Goal: Task Accomplishment & Management: Manage account settings

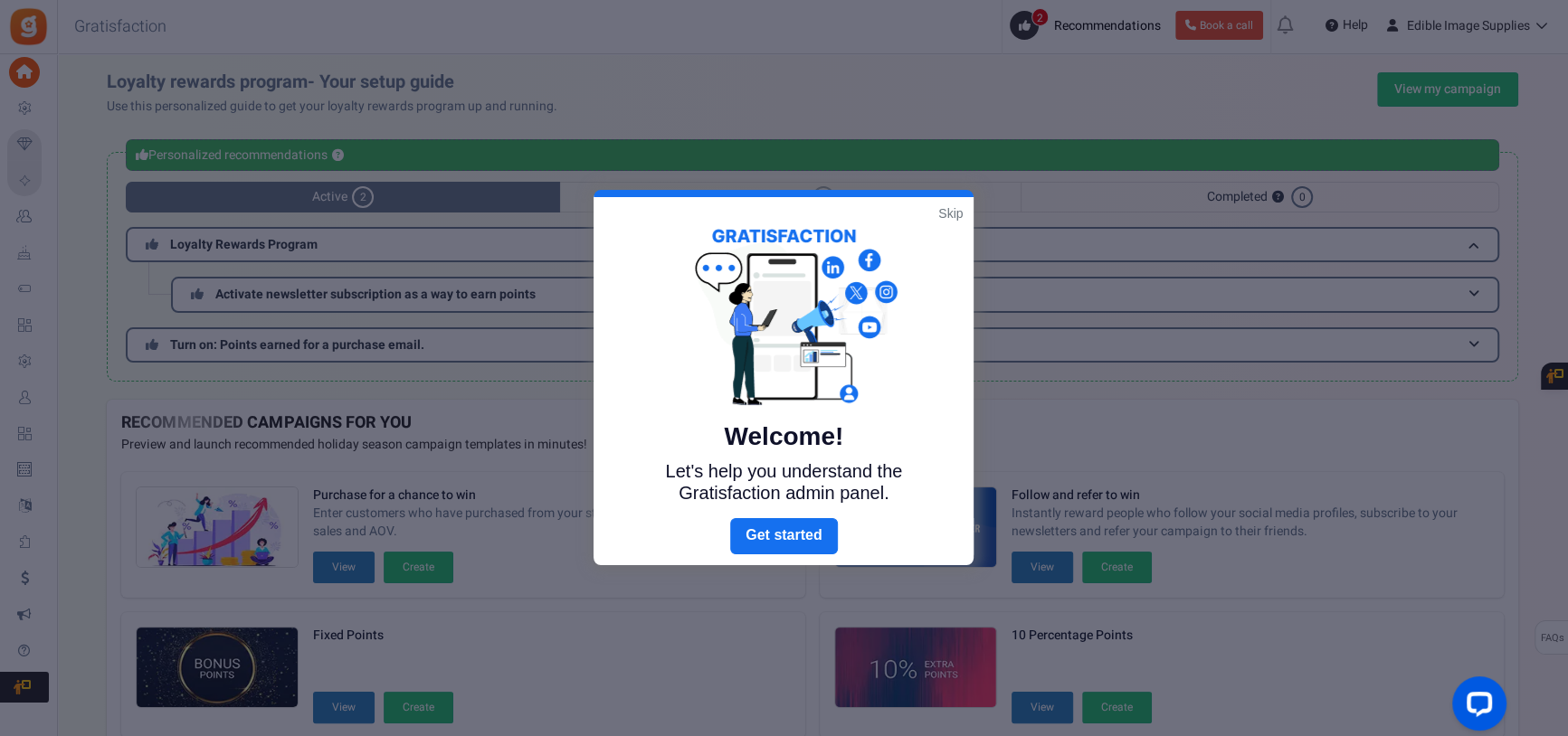
click at [955, 212] on link "Skip" at bounding box center [951, 213] width 24 height 18
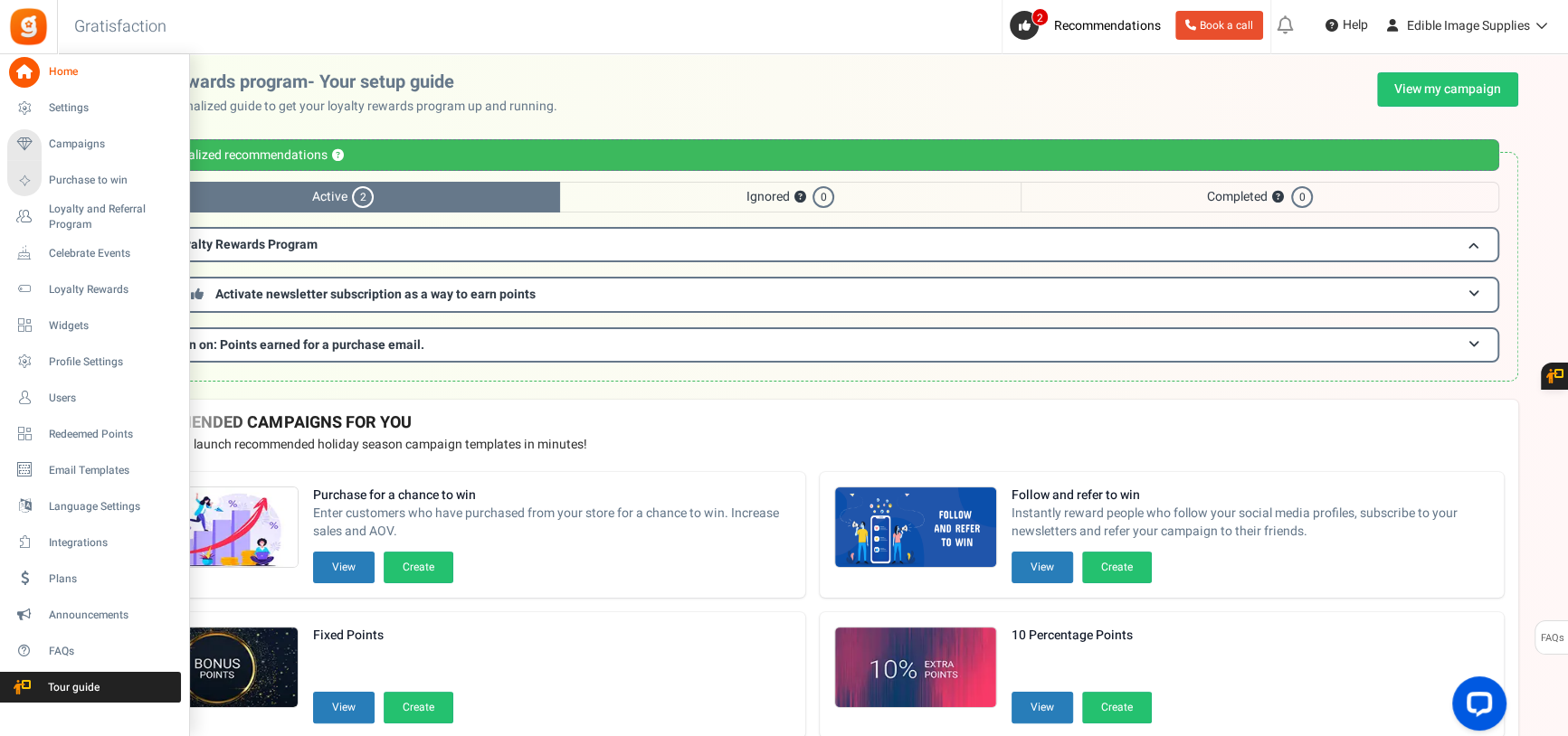
click at [20, 78] on icon at bounding box center [24, 72] width 31 height 31
click at [102, 105] on span "Settings" at bounding box center [112, 108] width 127 height 15
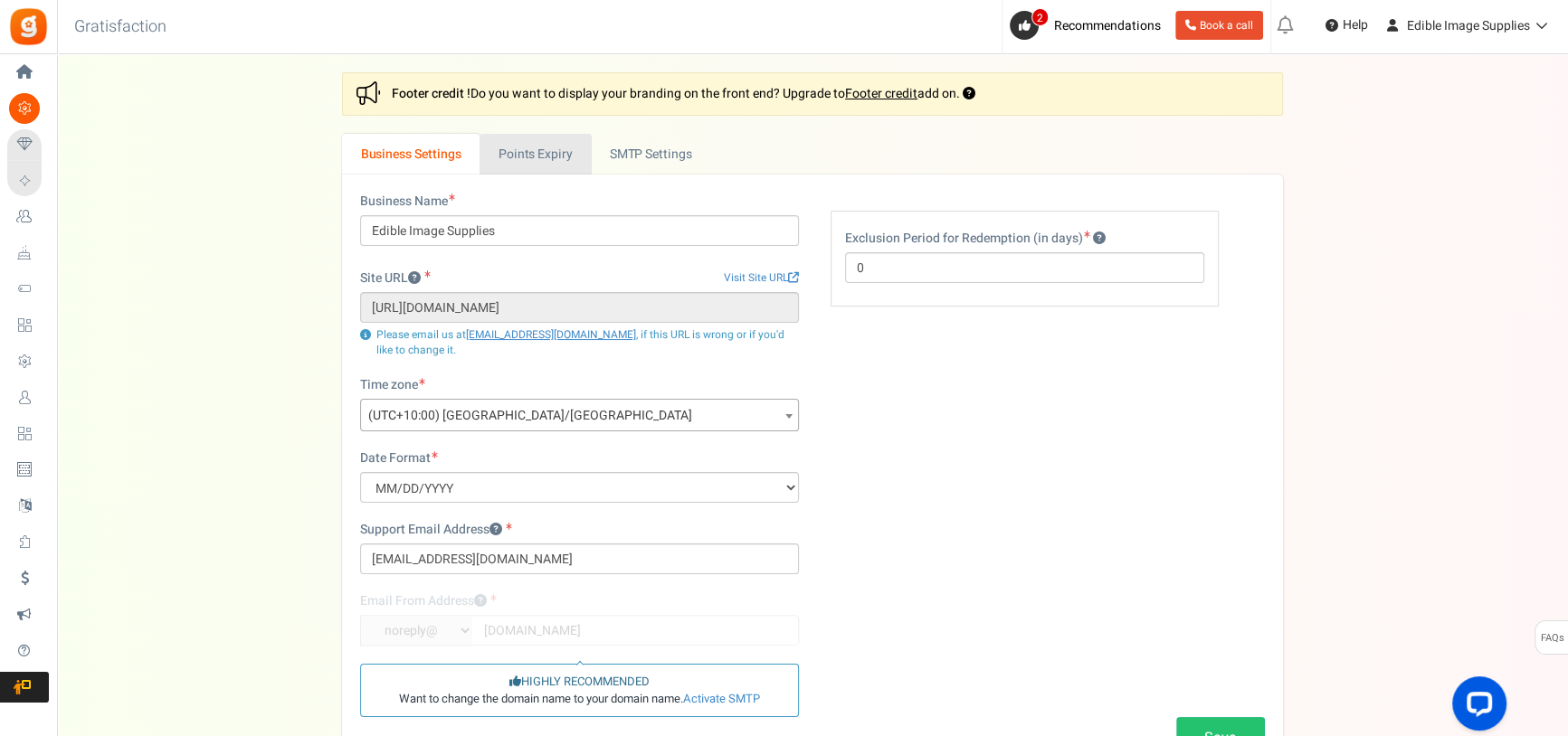
click at [524, 149] on link "Points Expiry" at bounding box center [534, 155] width 111 height 41
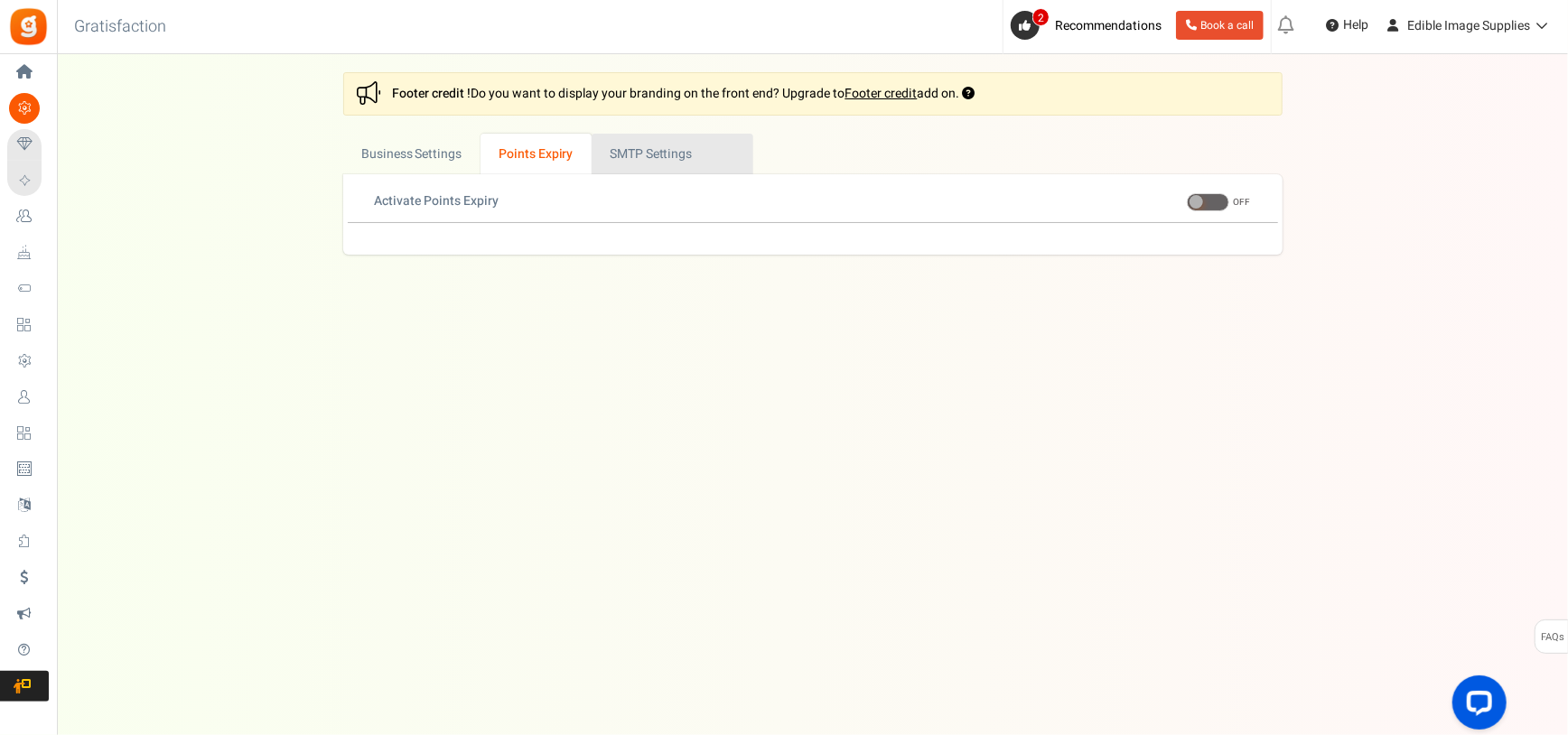
click at [638, 149] on link "Active SMTP Settings" at bounding box center [672, 155] width 162 height 41
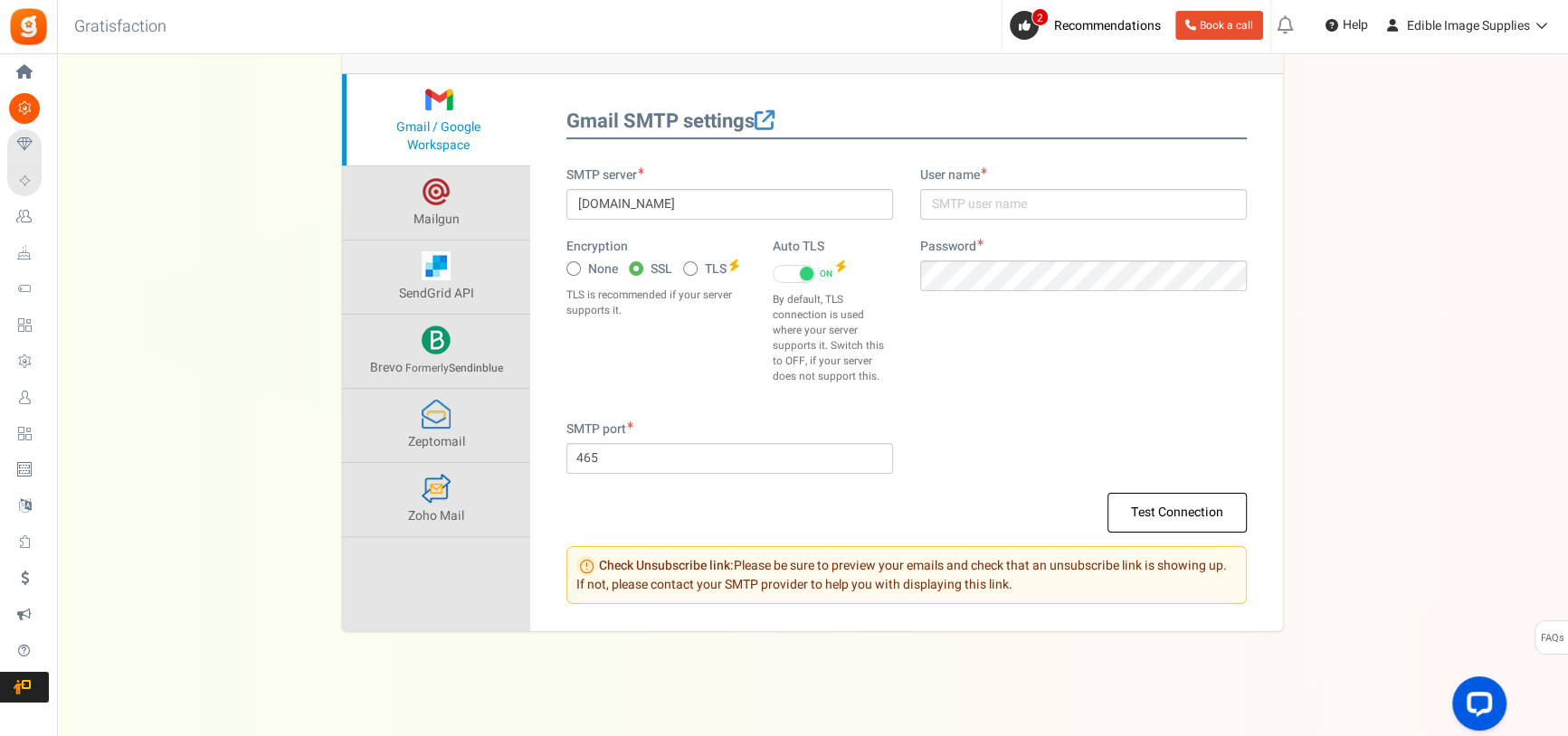
scroll to position [217, 0]
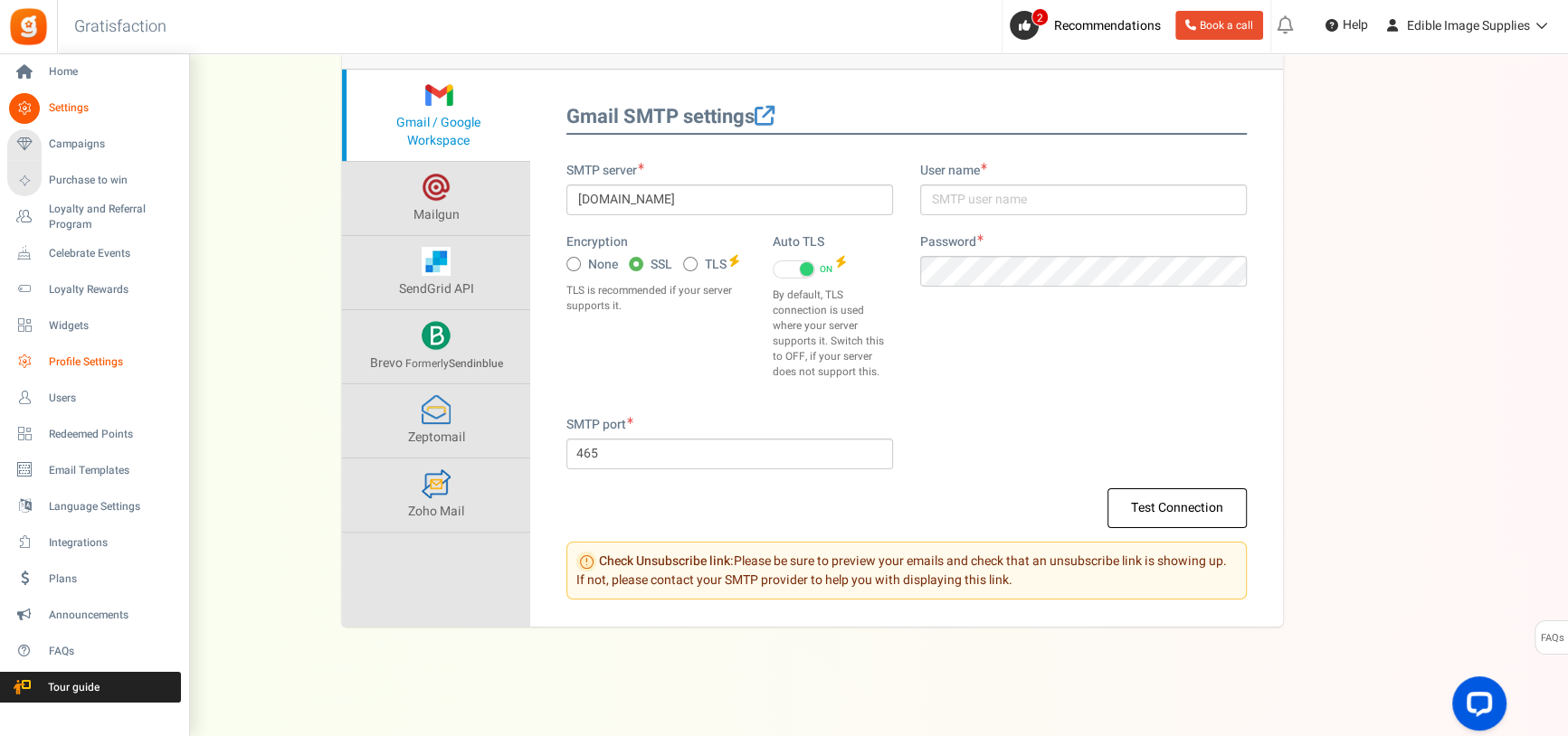
click at [73, 351] on link "Profile Settings" at bounding box center [94, 361] width 173 height 31
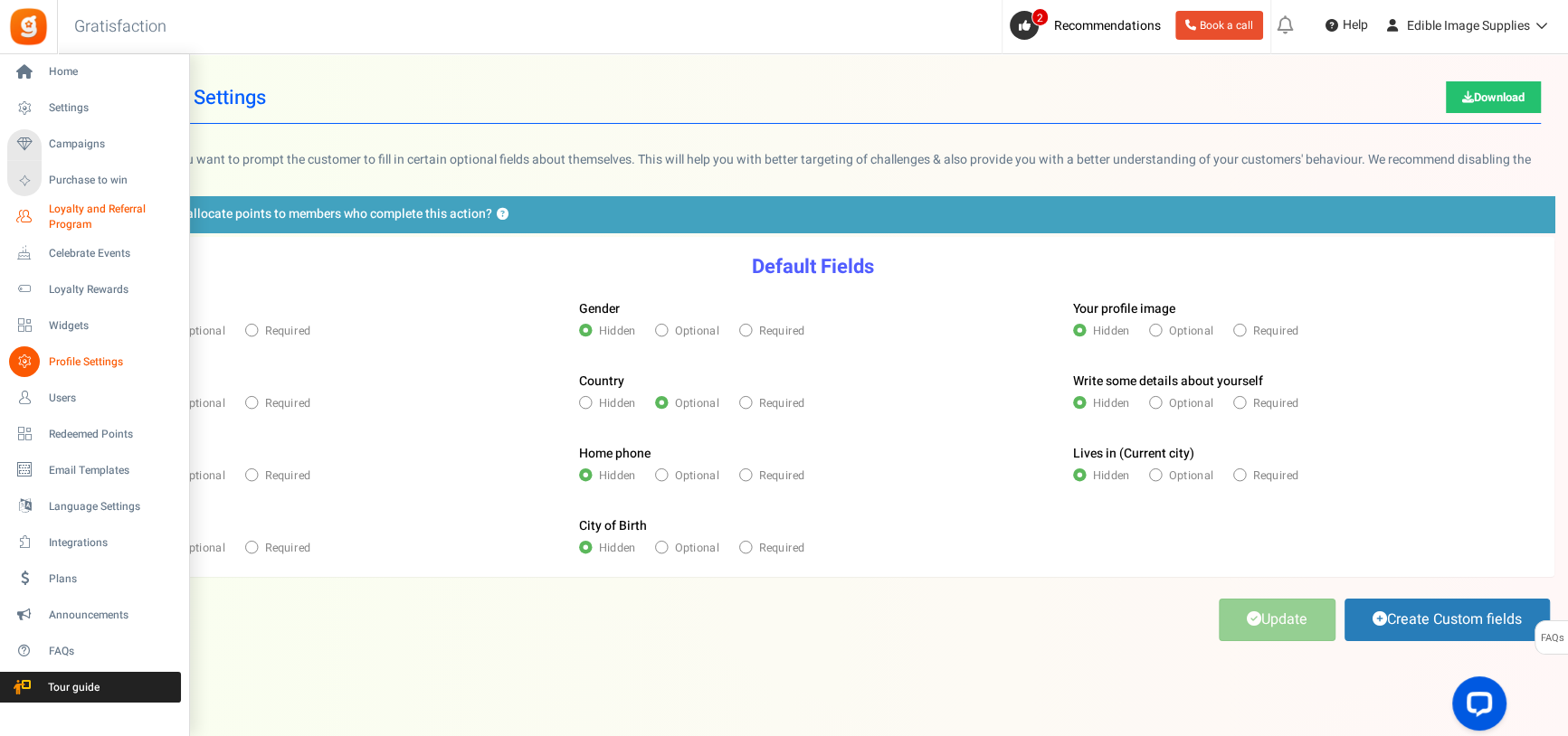
click at [73, 217] on span "Loyalty and Referral Program" at bounding box center [115, 216] width 132 height 31
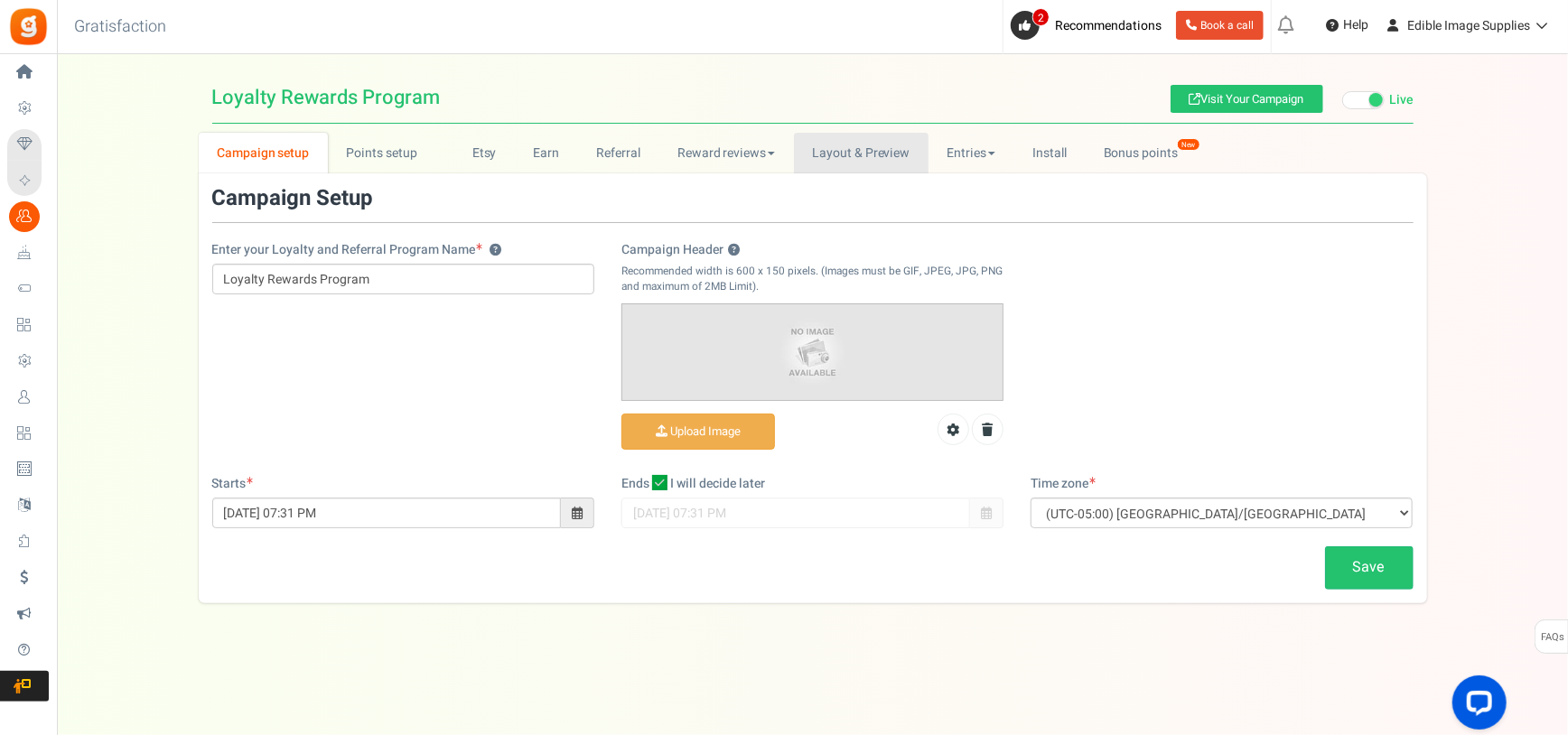
click at [852, 146] on link "Layout & Preview" at bounding box center [860, 154] width 135 height 41
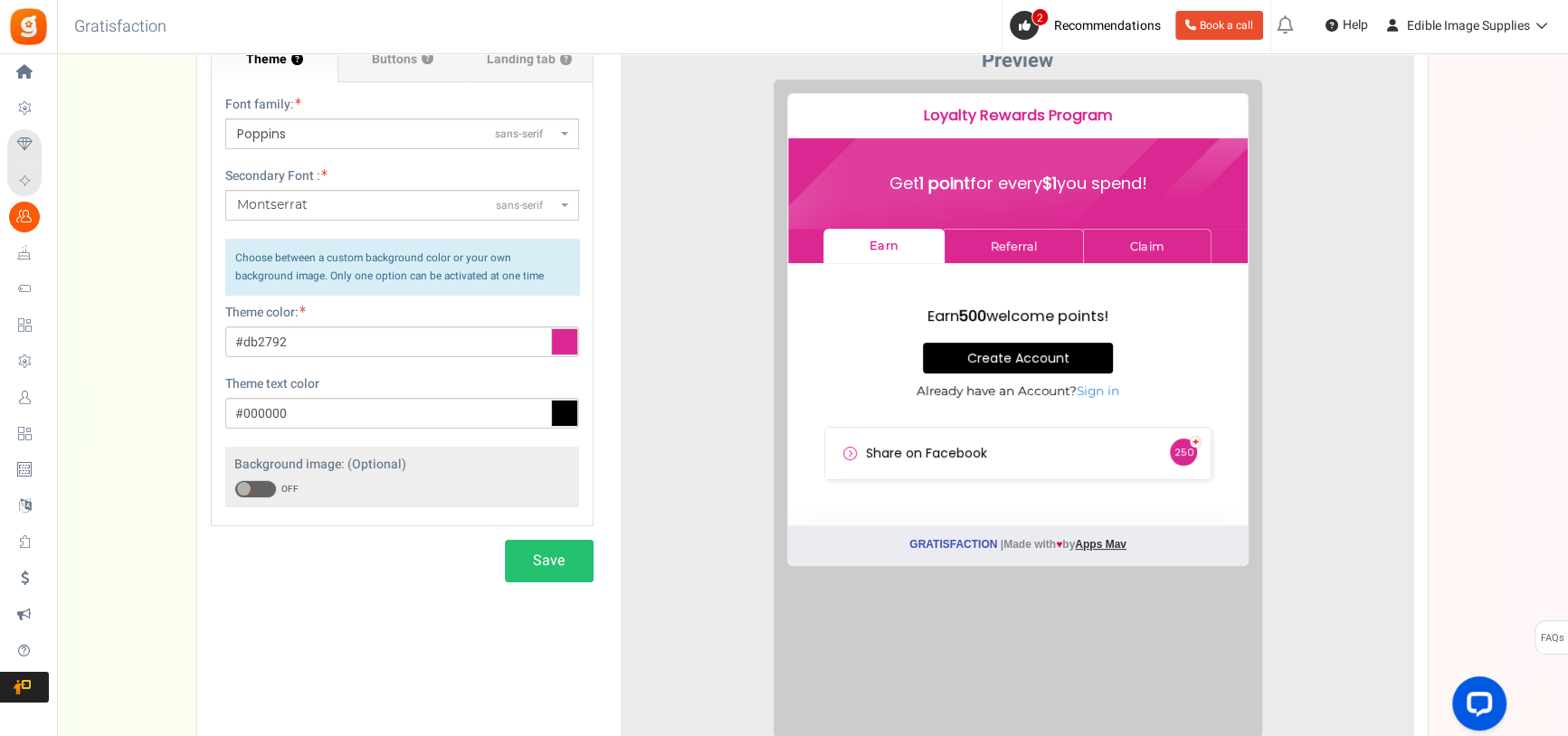
scroll to position [103, 0]
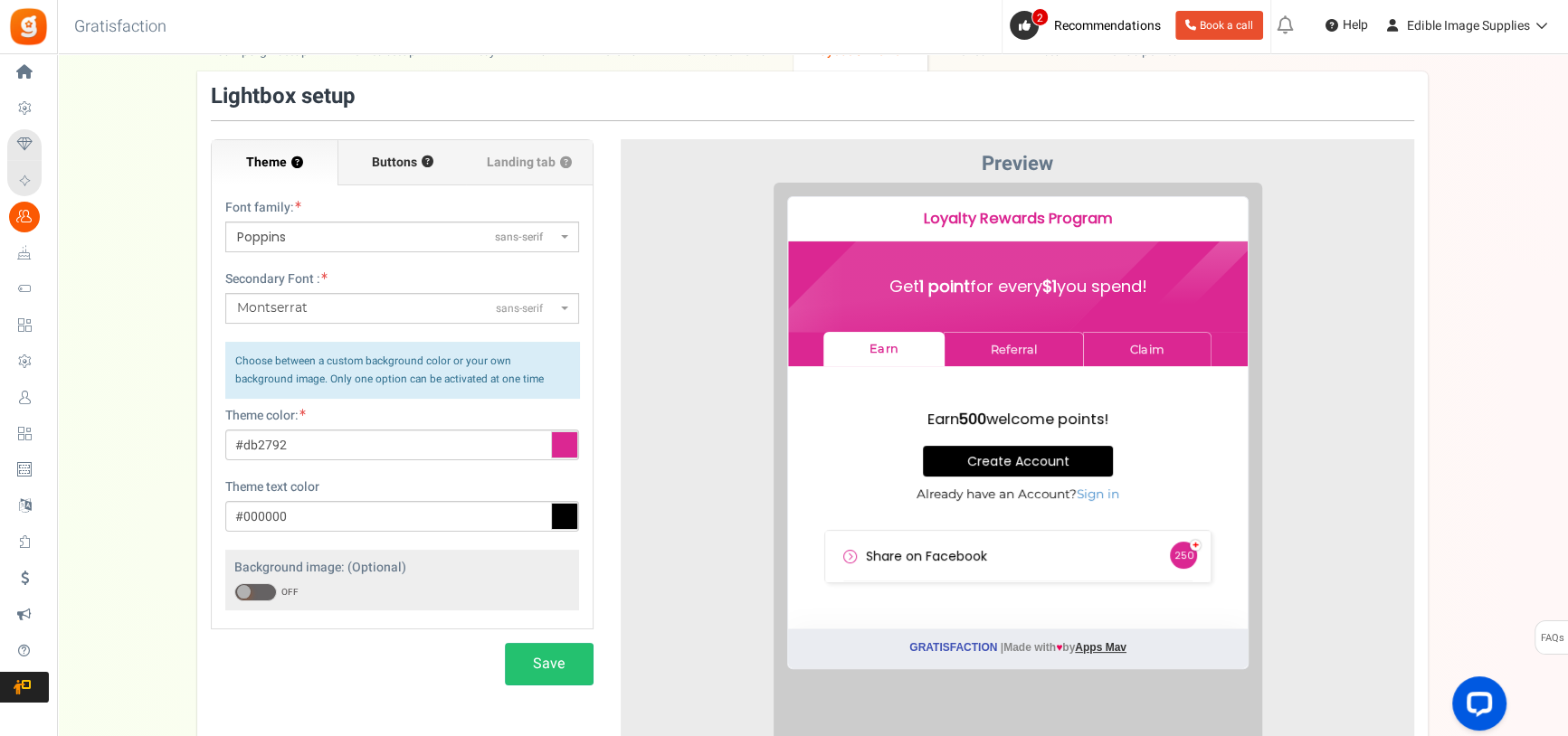
click at [372, 154] on span "Buttons" at bounding box center [395, 162] width 45 height 18
click at [0, 0] on input "Buttons ?" at bounding box center [0, 0] width 0 height 0
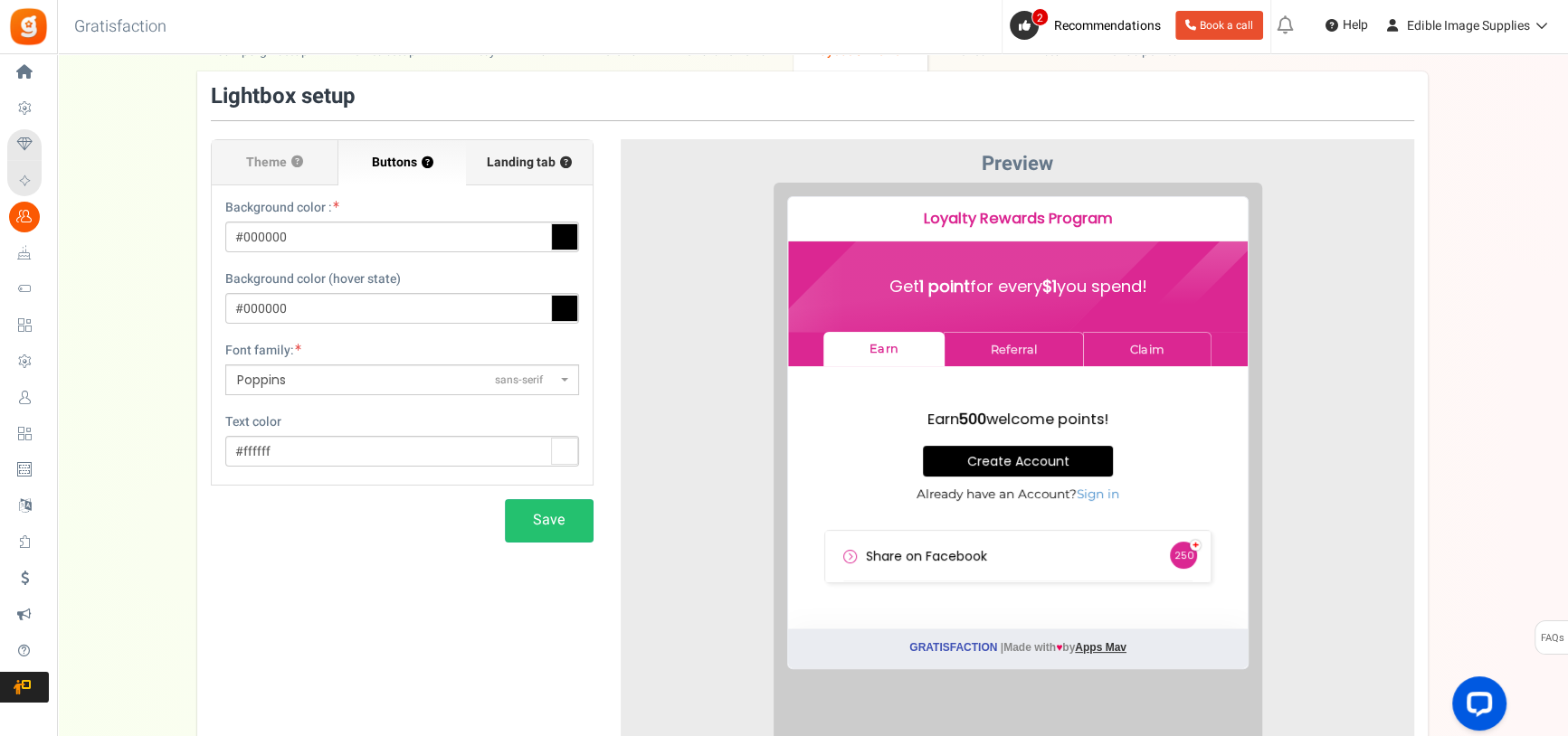
click at [506, 158] on span "Landing tab ? Choose the default landing tab in the lightbox" at bounding box center [529, 162] width 85 height 18
click at [0, 0] on input "Landing tab ? Choose the default landing tab in the lightbox" at bounding box center [0, 0] width 0 height 0
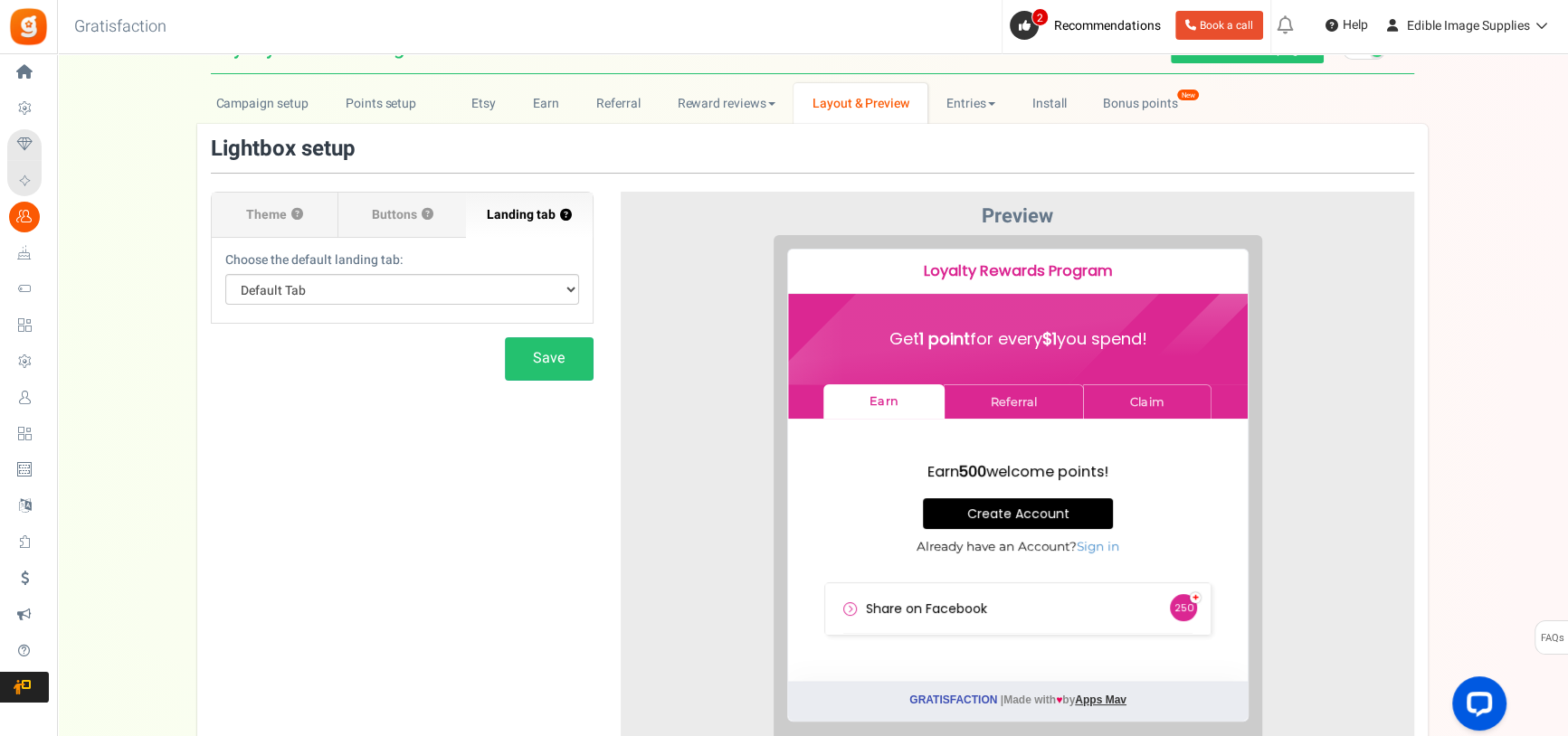
scroll to position [0, 0]
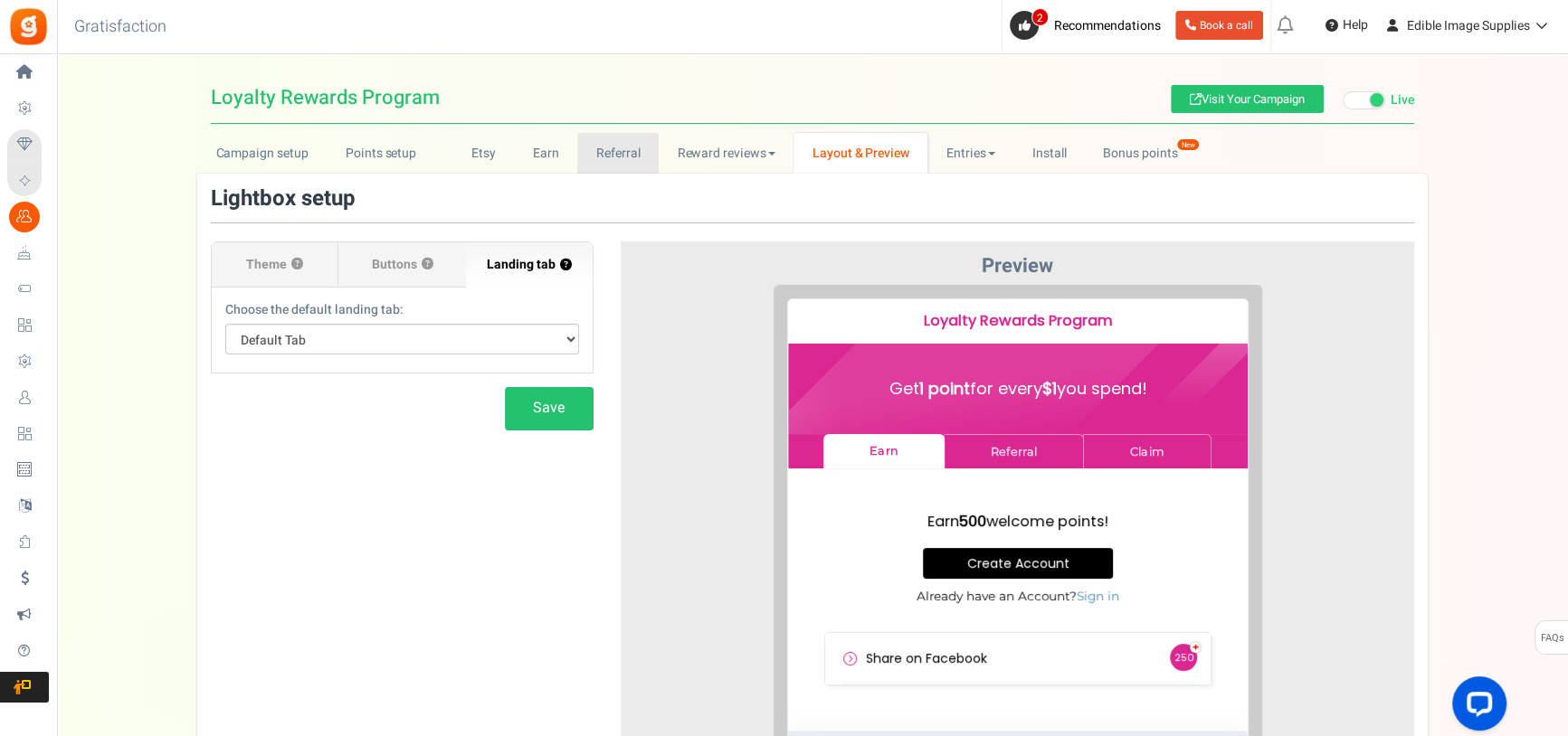
click at [615, 145] on link "Referral" at bounding box center [617, 154] width 81 height 41
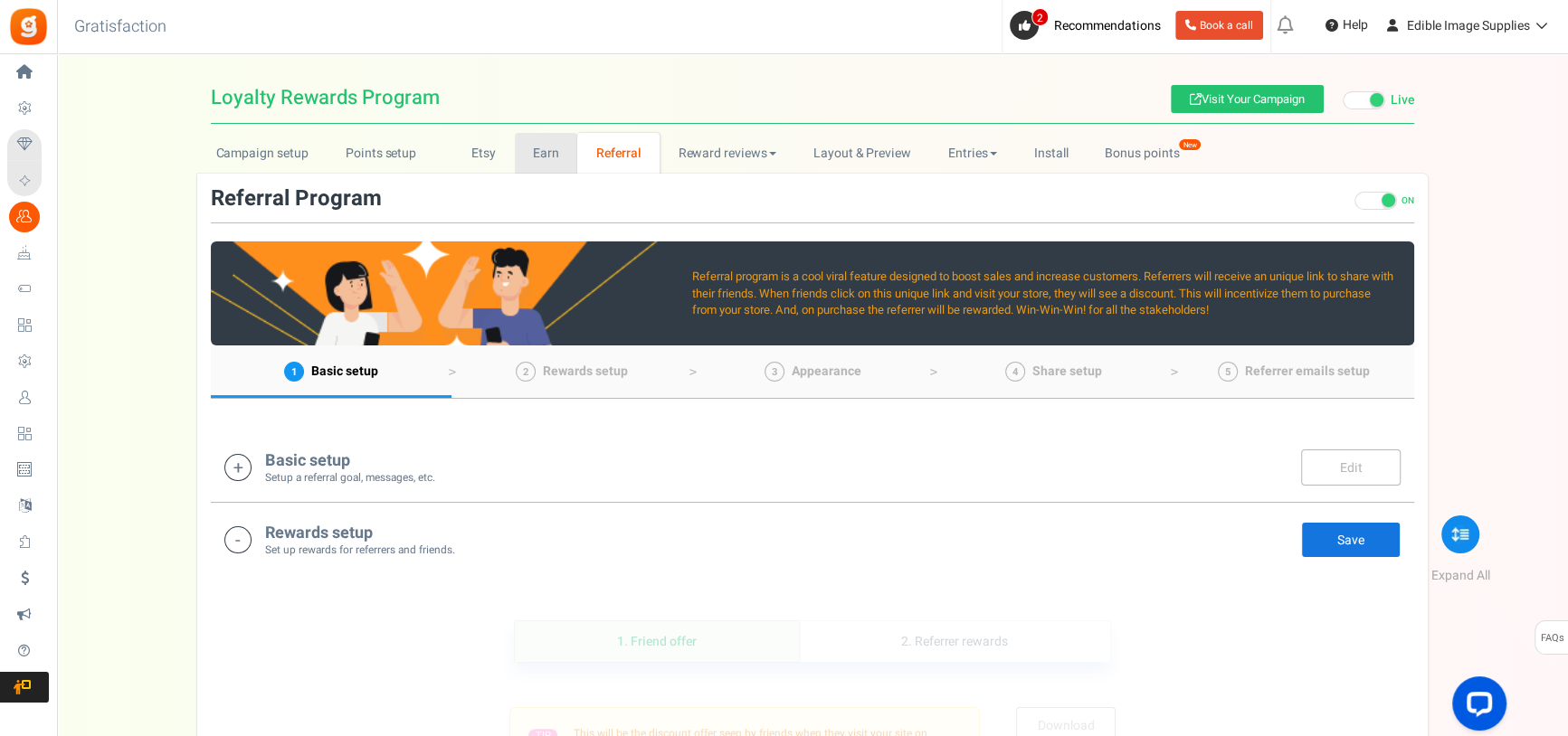
click at [548, 145] on link "Earn" at bounding box center [547, 154] width 63 height 41
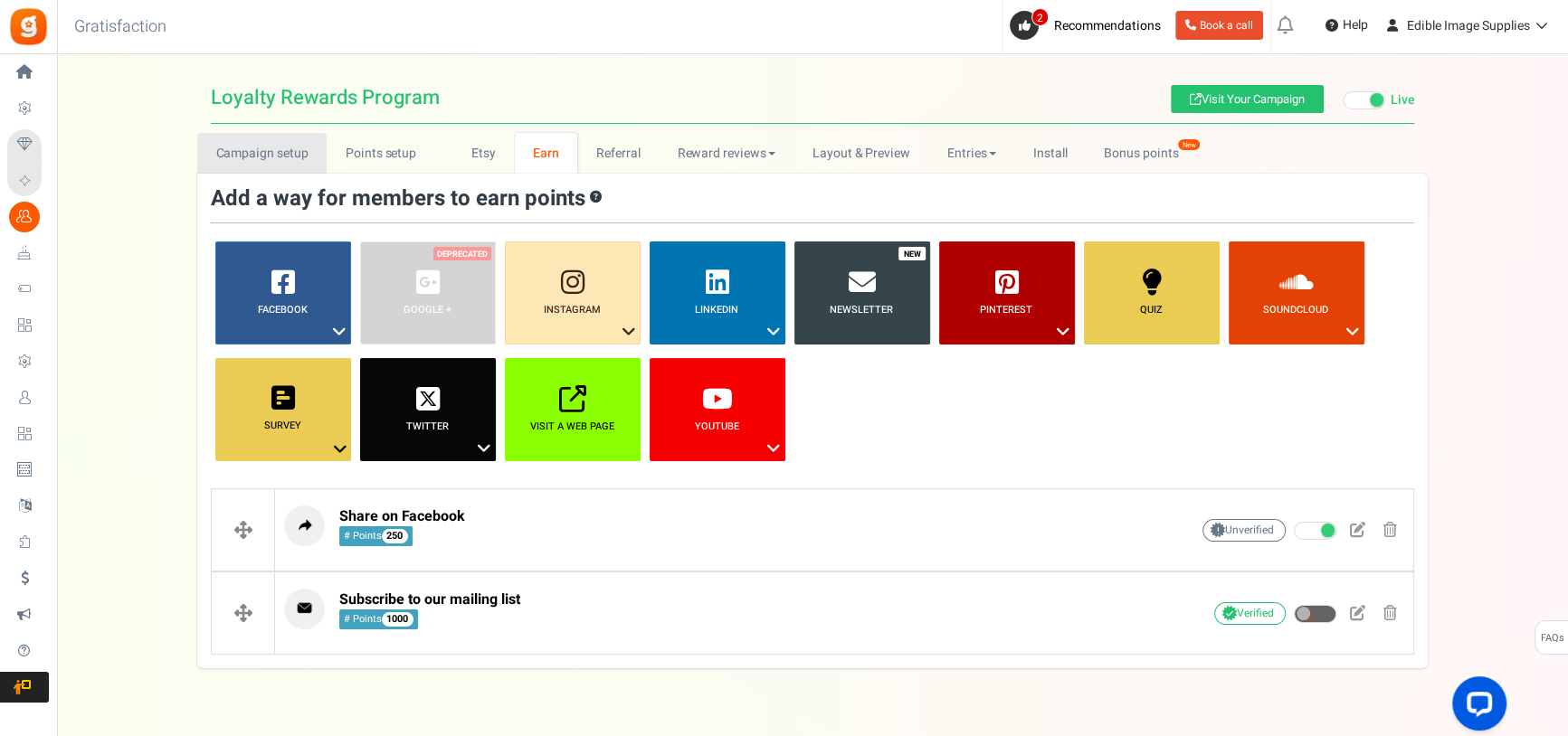
click at [284, 147] on link "Campaign setup" at bounding box center [261, 154] width 130 height 41
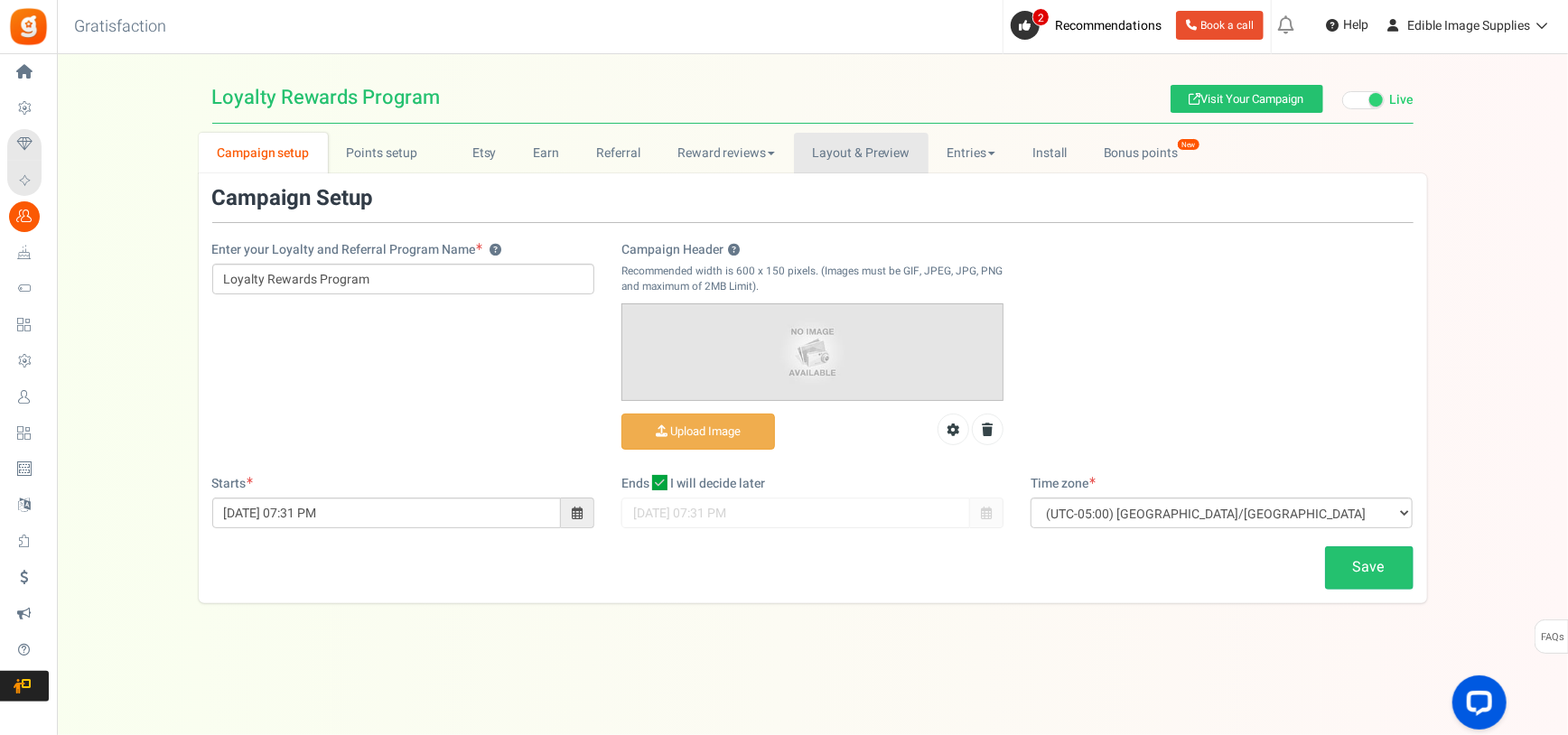
click at [864, 156] on link "Layout & Preview" at bounding box center [860, 154] width 135 height 41
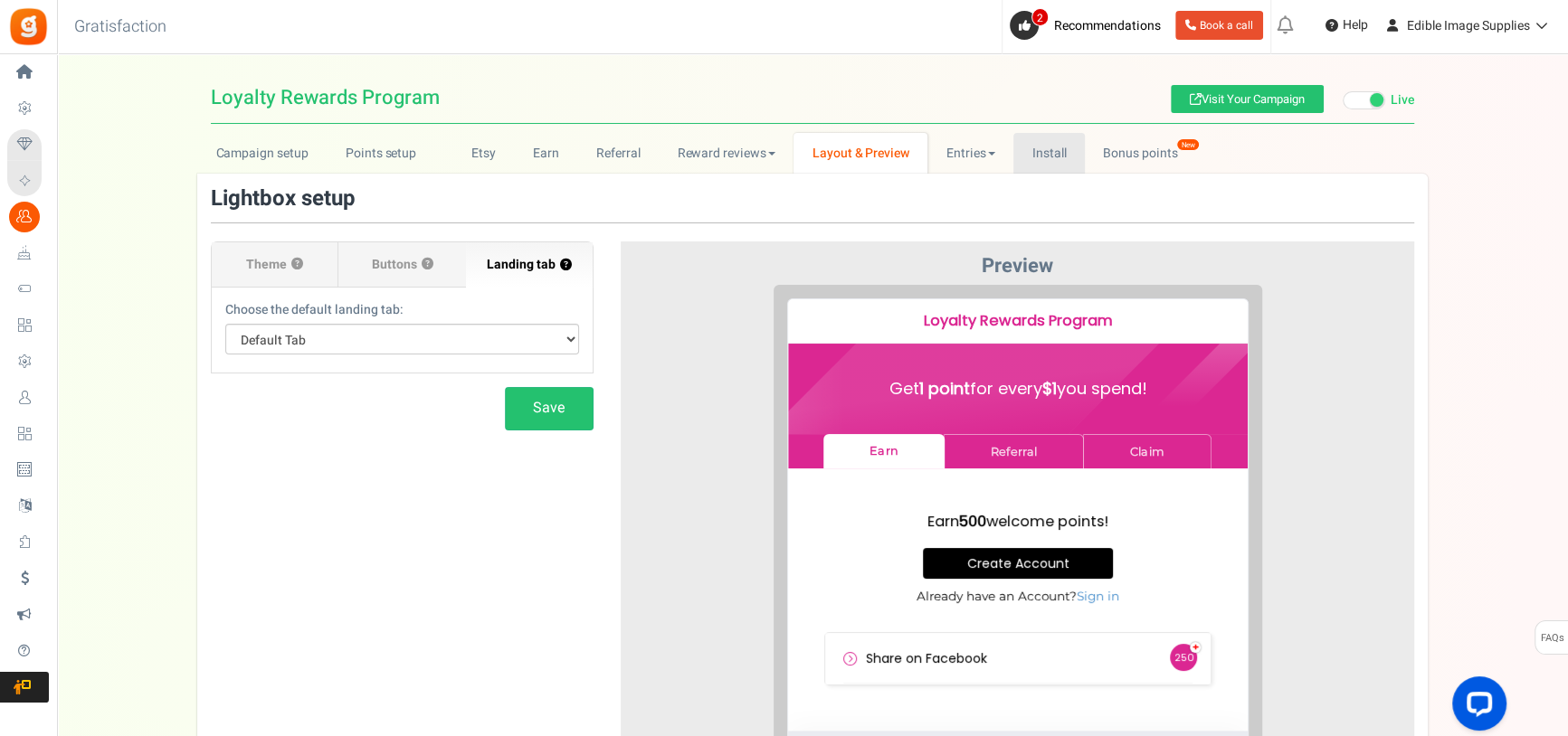
click at [1042, 149] on link "Install" at bounding box center [1048, 154] width 72 height 41
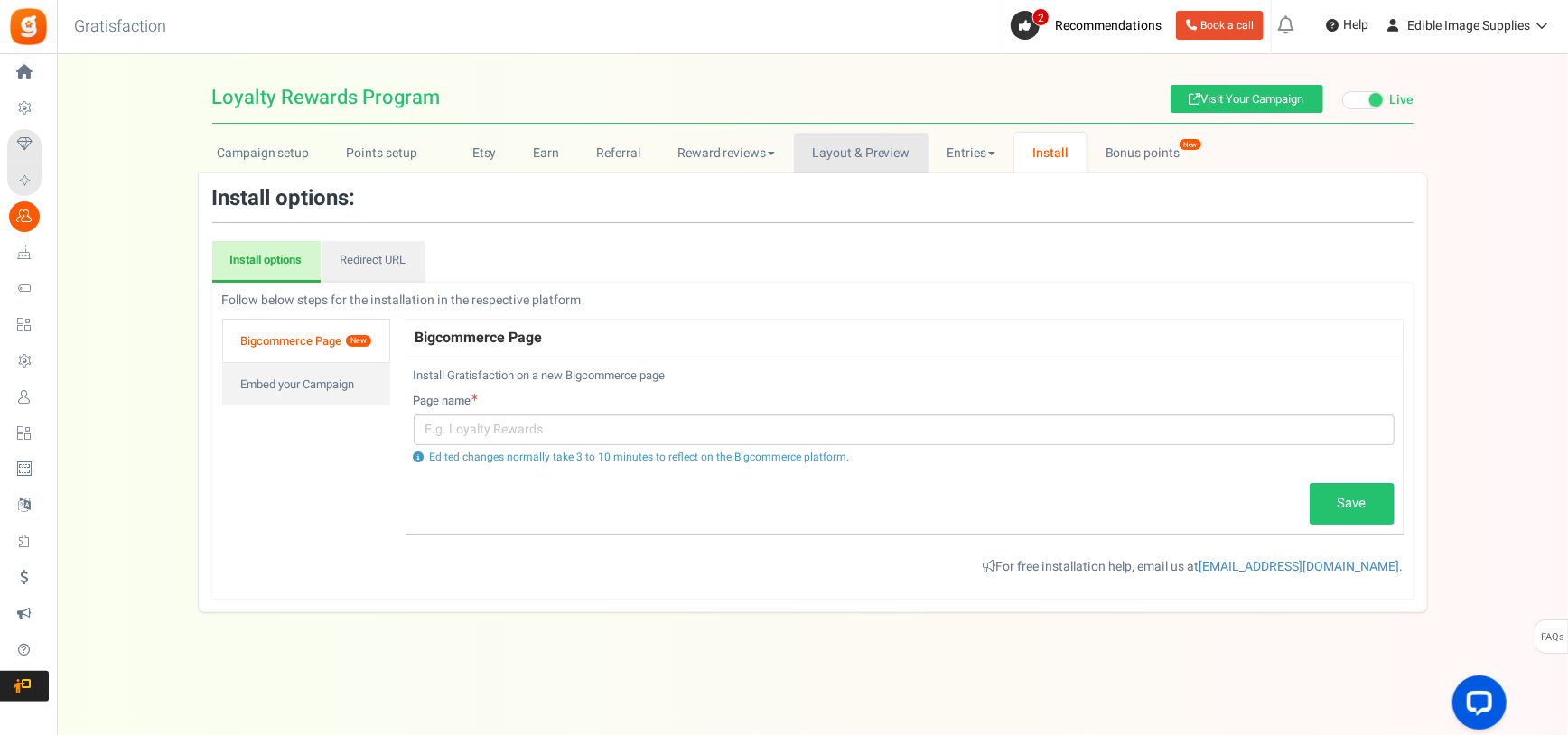
click at [872, 144] on link "Layout & Preview" at bounding box center [860, 154] width 135 height 41
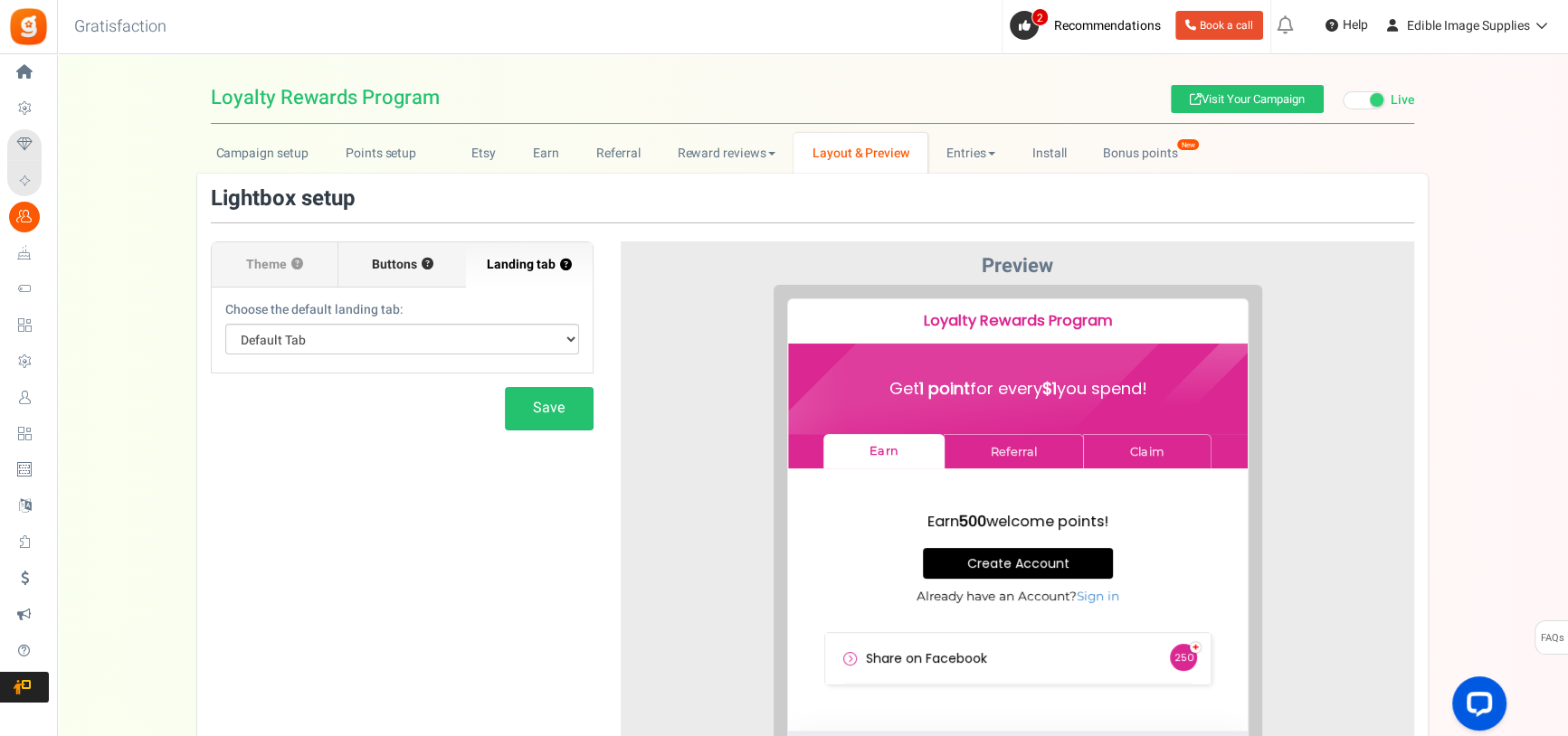
click at [368, 267] on label "Buttons ?" at bounding box center [402, 265] width 127 height 45
click at [0, 0] on input "Buttons ?" at bounding box center [0, 0] width 0 height 0
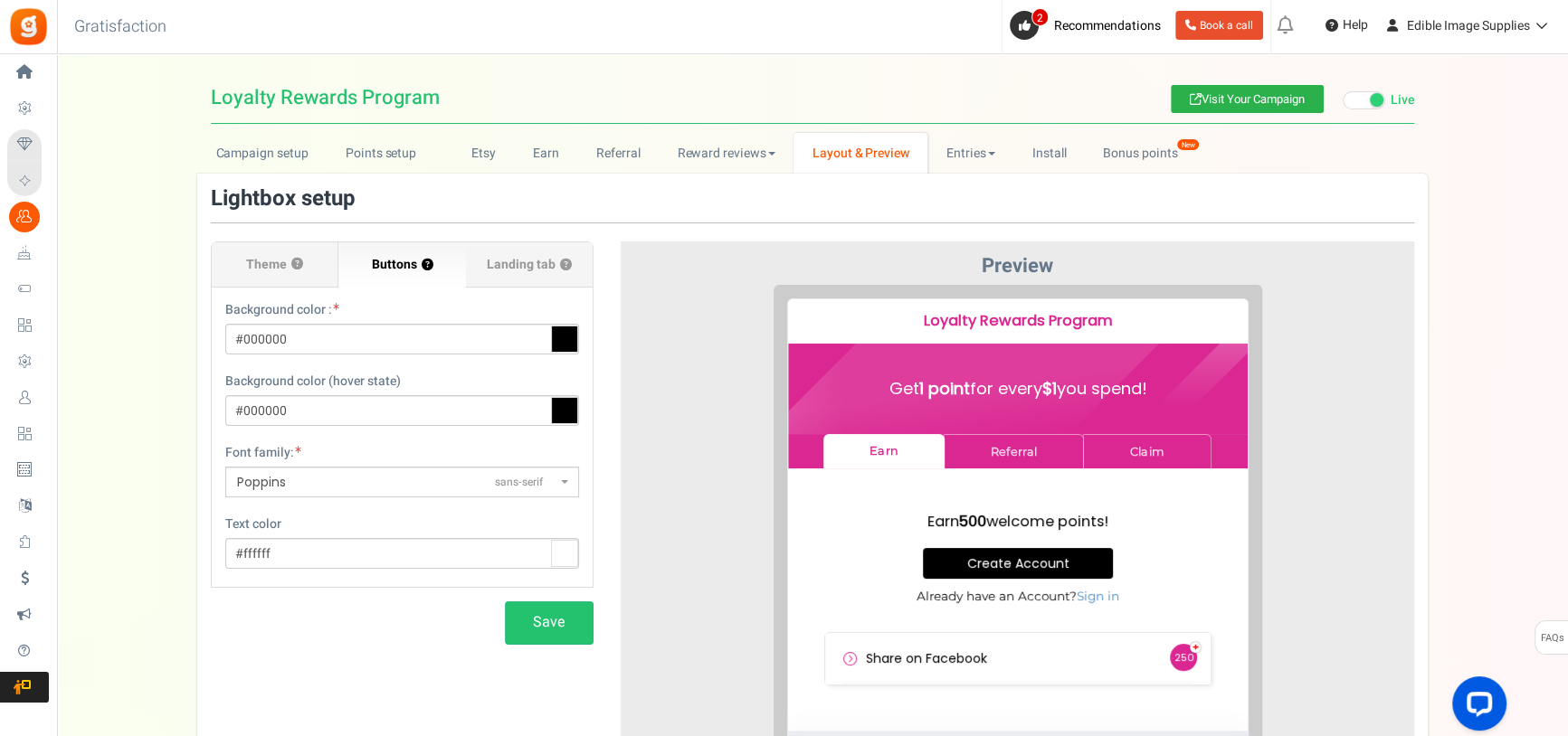
click at [1224, 95] on link "Visit Your Campaign" at bounding box center [1247, 99] width 153 height 28
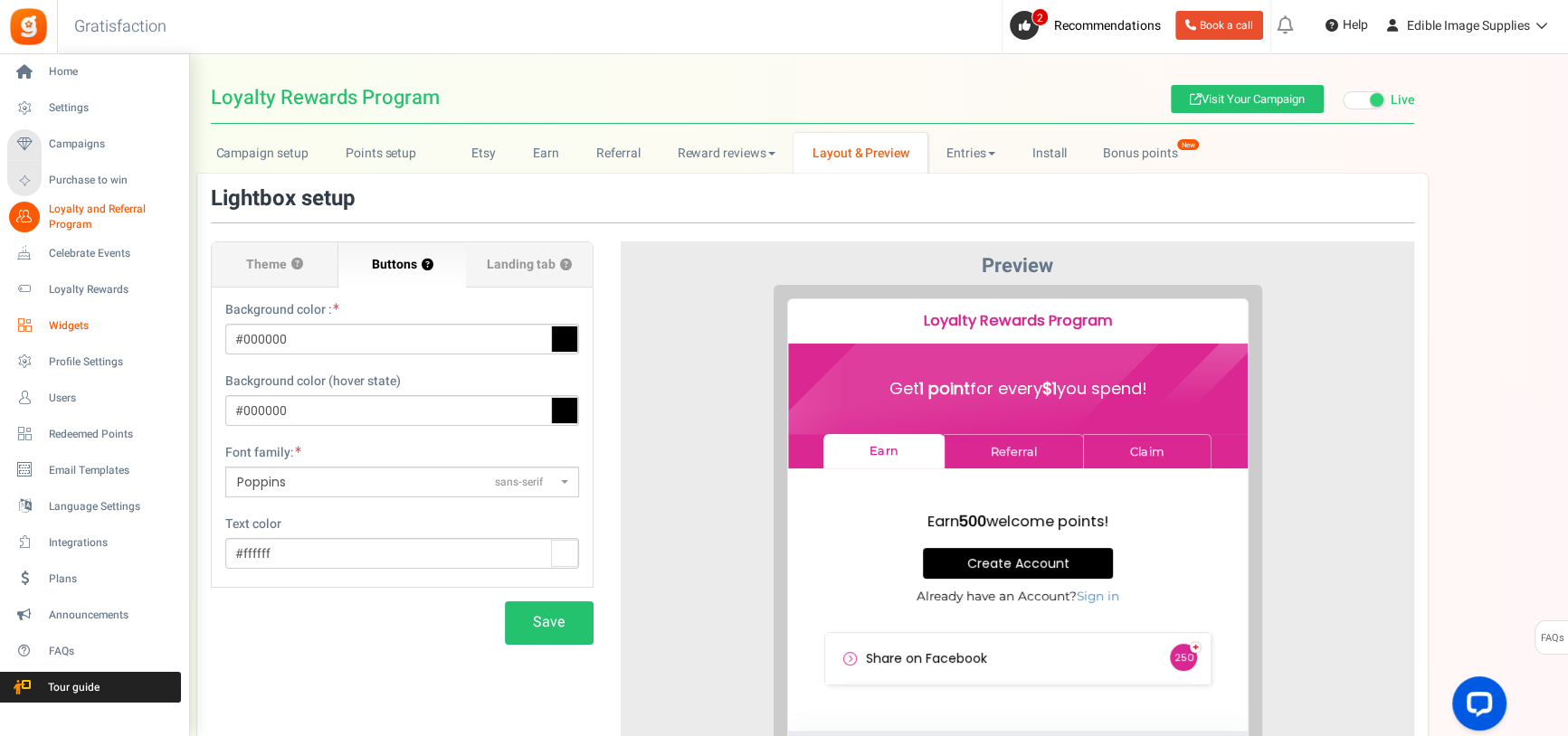
click at [45, 321] on link "Widgets" at bounding box center [94, 326] width 173 height 31
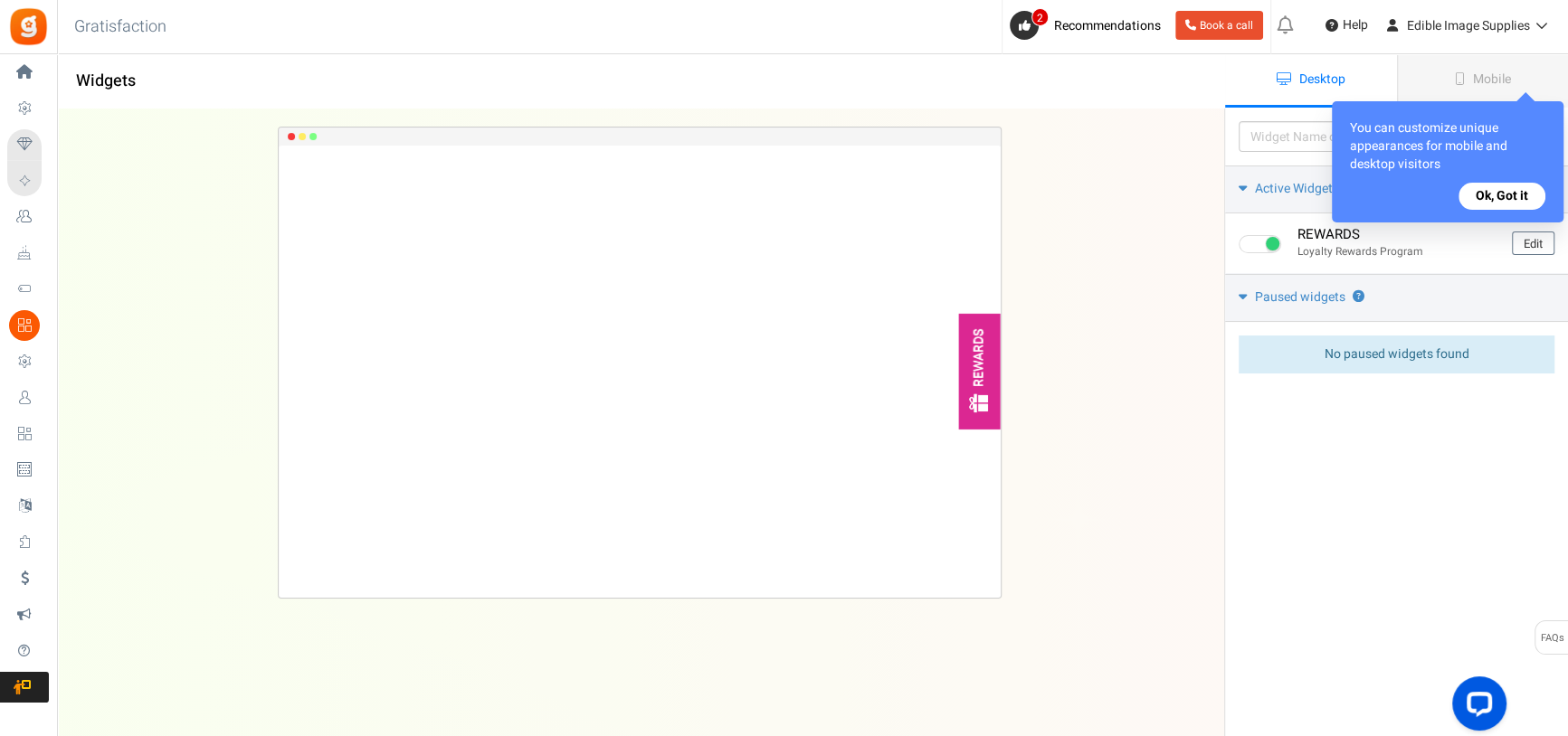
click at [1498, 198] on button "Ok, Got it" at bounding box center [1501, 196] width 87 height 27
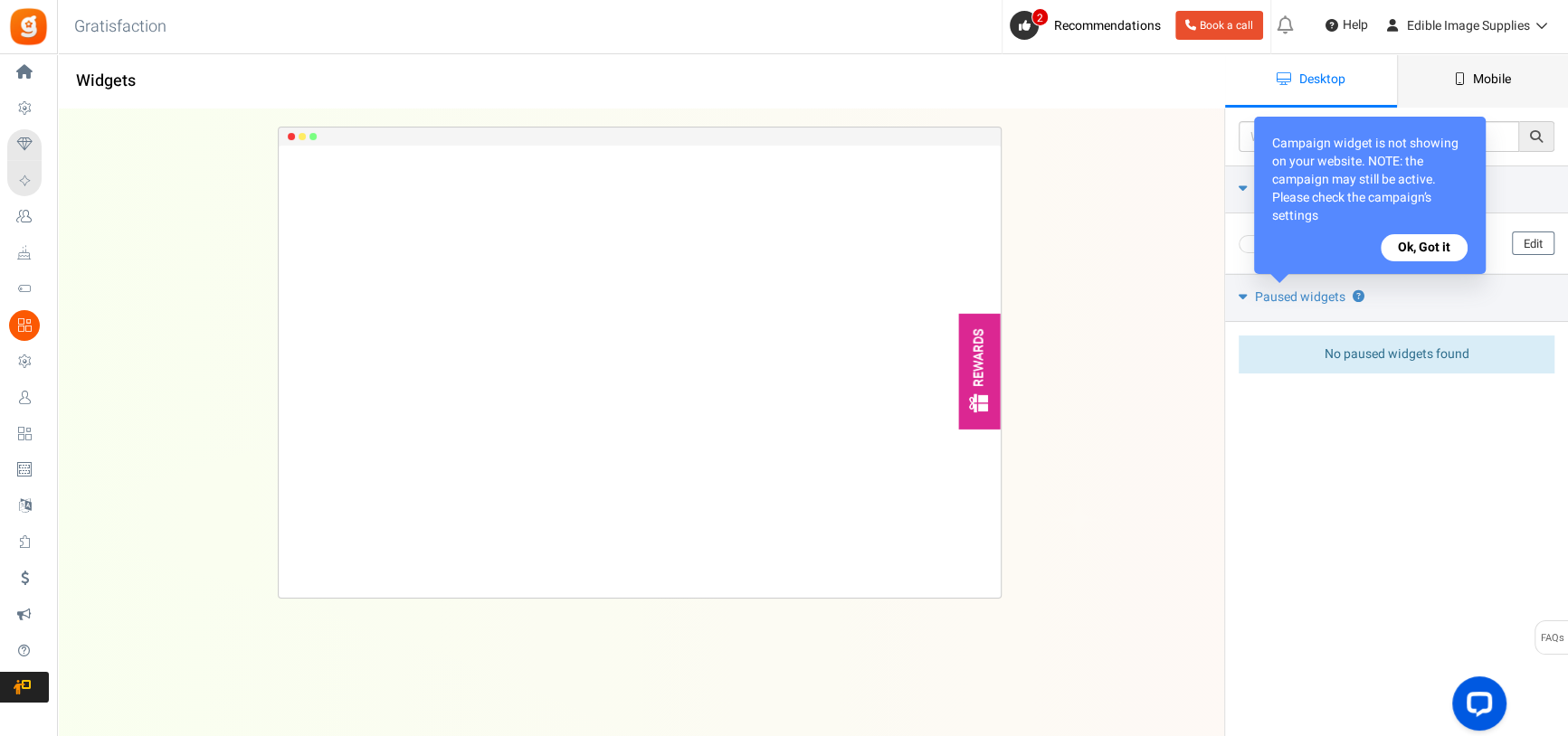
click at [1484, 79] on span "Mobile" at bounding box center [1492, 79] width 38 height 19
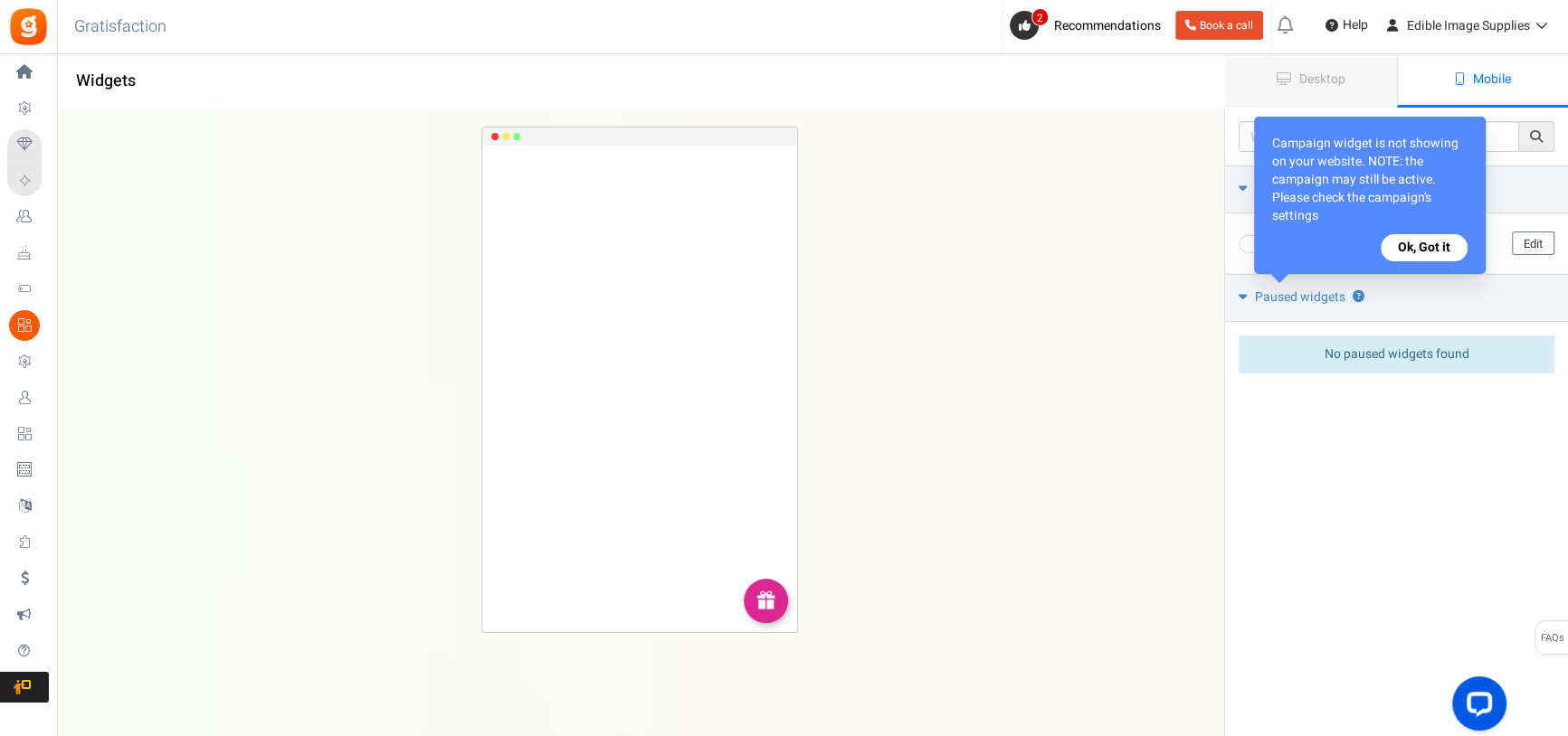
click at [1134, 486] on div "REWARDS Loading.. × To configure LightBox layout please Click here" at bounding box center [639, 385] width 1224 height 555
click at [1412, 244] on button "Ok, Got it" at bounding box center [1423, 247] width 87 height 27
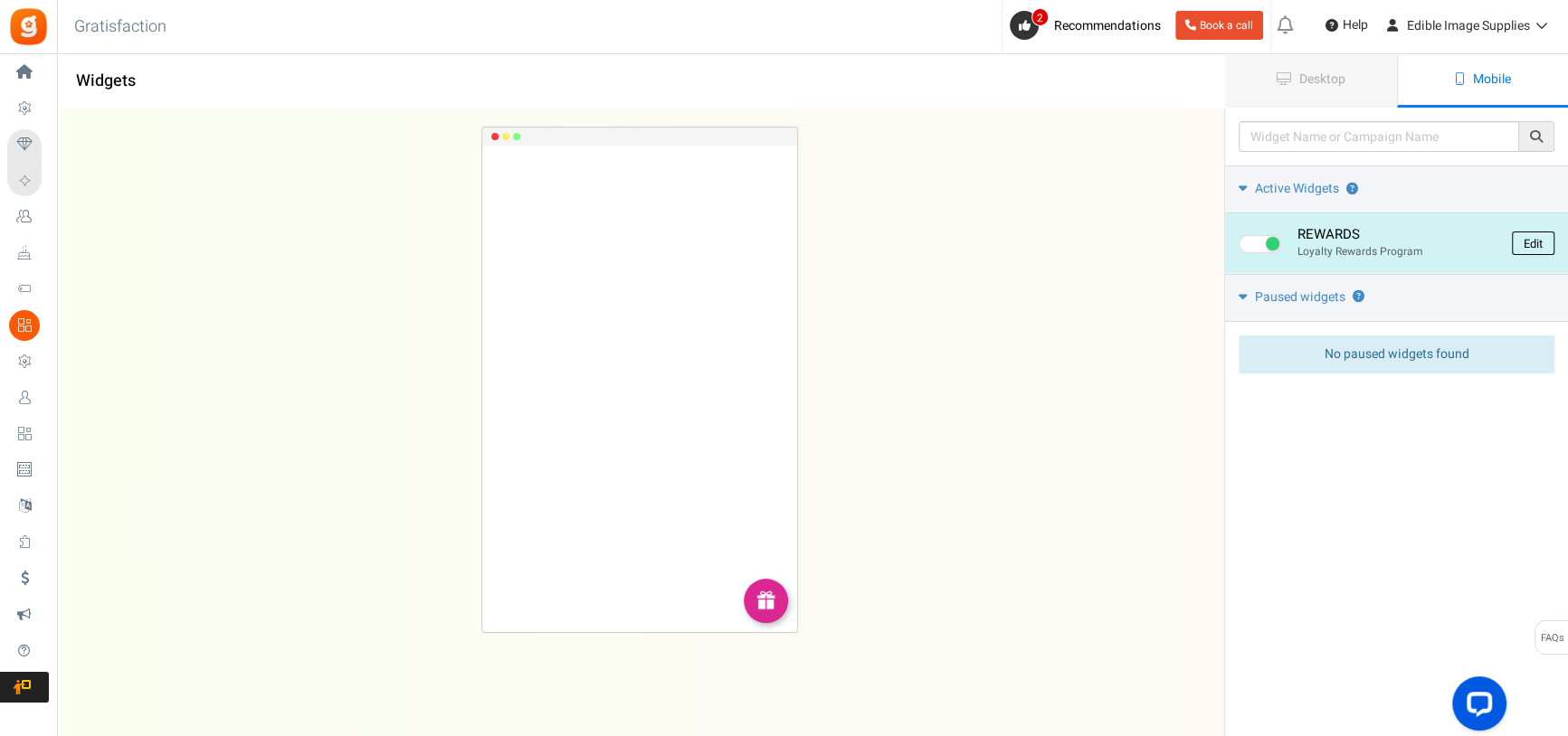
click at [1528, 237] on link "Edit" at bounding box center [1533, 243] width 43 height 23
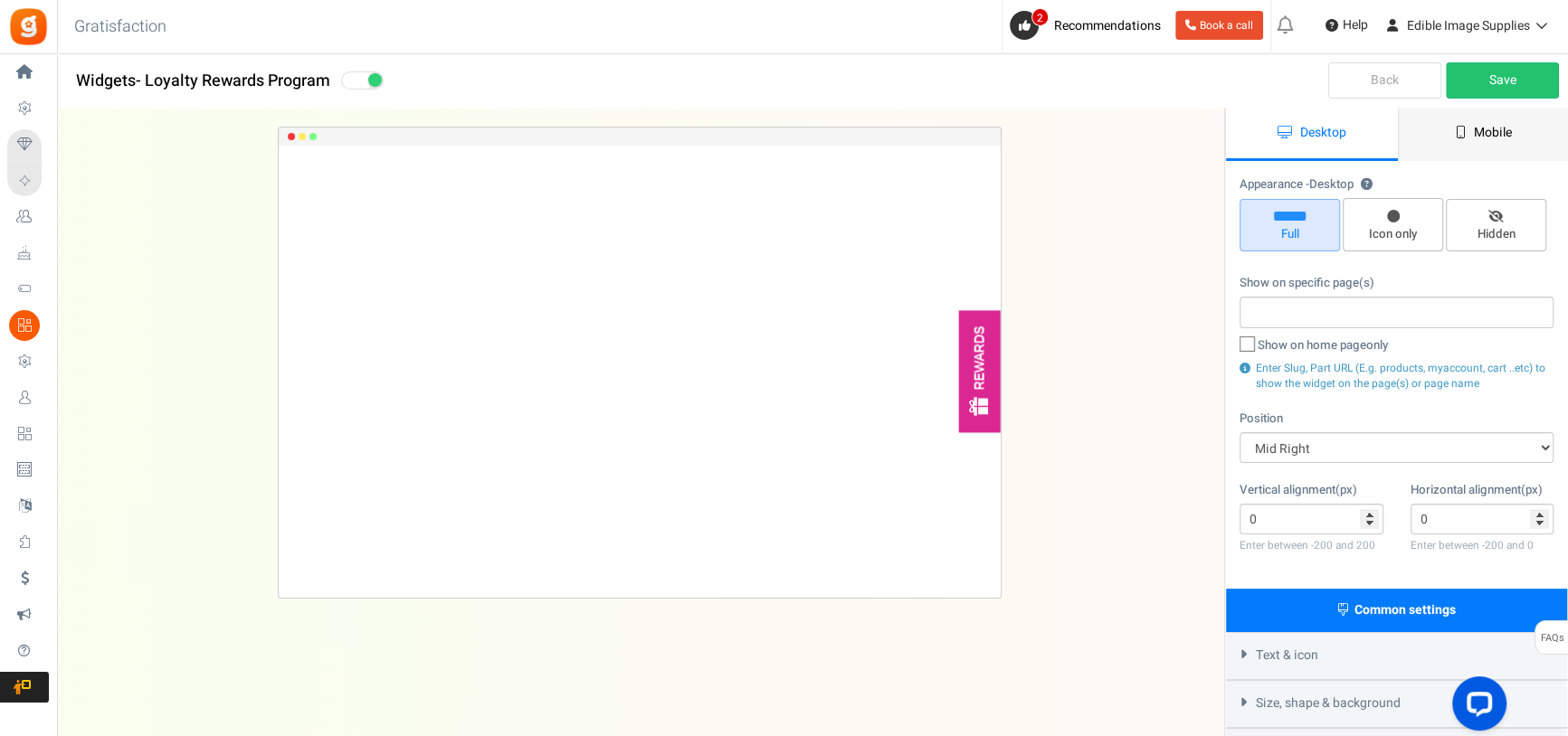
click at [1474, 143] on link "Mobile" at bounding box center [1483, 133] width 172 height 53
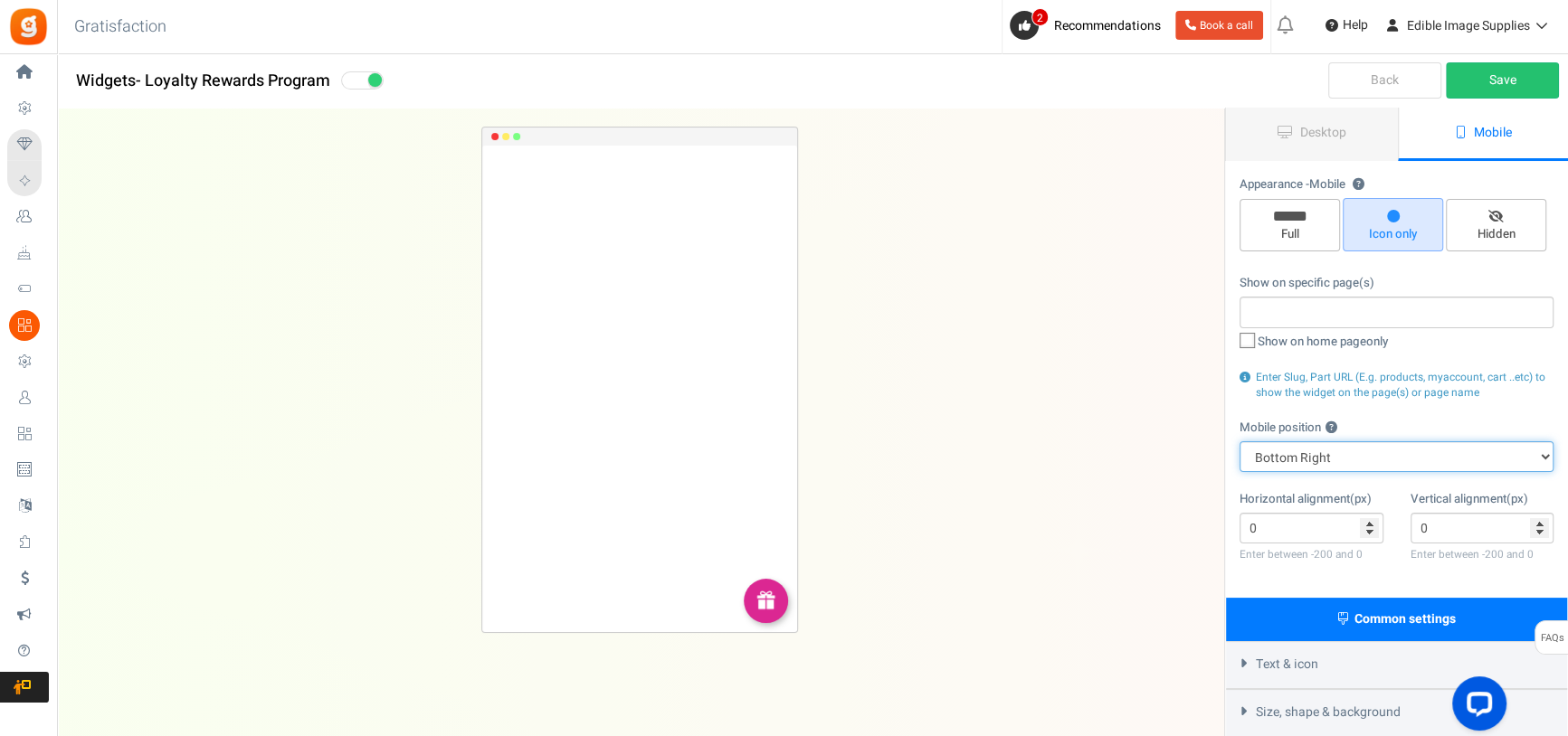
click at [1546, 452] on select "Top Right Top Left Top Center Bottom Right Bottom Left Bottom Center" at bounding box center [1396, 456] width 314 height 31
select select "left"
click at [1240, 442] on select "Top Right Top Left Top Center Bottom Right Bottom Left Bottom Center" at bounding box center [1396, 456] width 314 height 31
click at [1505, 81] on link "Save" at bounding box center [1502, 80] width 113 height 36
